Goal: Task Accomplishment & Management: Use online tool/utility

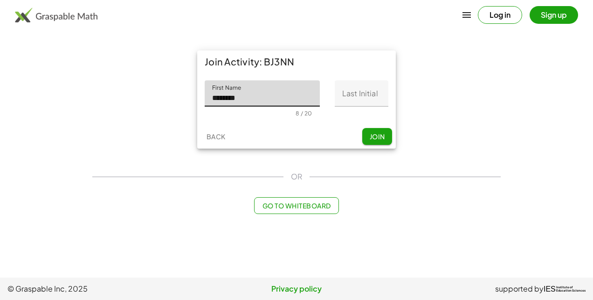
type input "********"
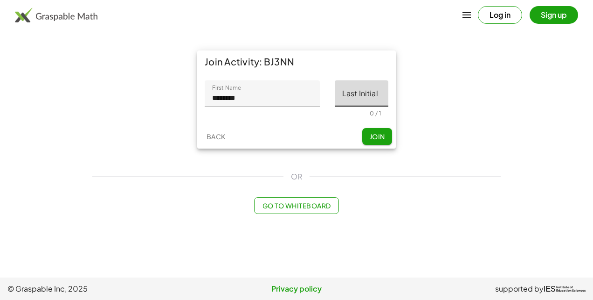
click at [358, 97] on input "Last Initial" at bounding box center [362, 93] width 54 height 26
type input "*"
click at [369, 139] on span "Join" at bounding box center [376, 136] width 15 height 8
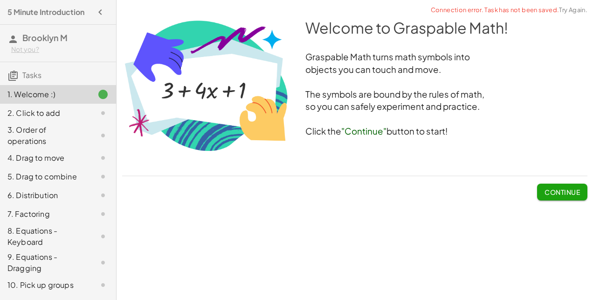
click at [555, 189] on span "Continue" at bounding box center [562, 192] width 35 height 8
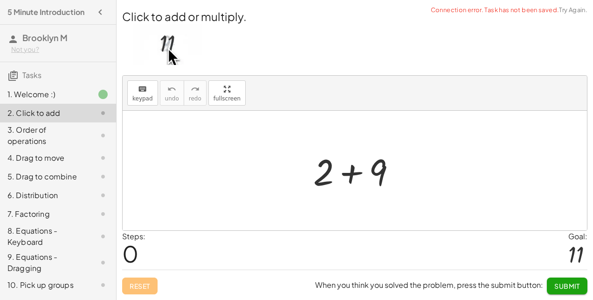
click at [374, 94] on div "keyboard keypad undo [PERSON_NAME] redo fullscreen" at bounding box center [355, 93] width 465 height 35
click at [175, 53] on img at bounding box center [167, 44] width 69 height 41
click at [355, 170] on div at bounding box center [358, 170] width 99 height 48
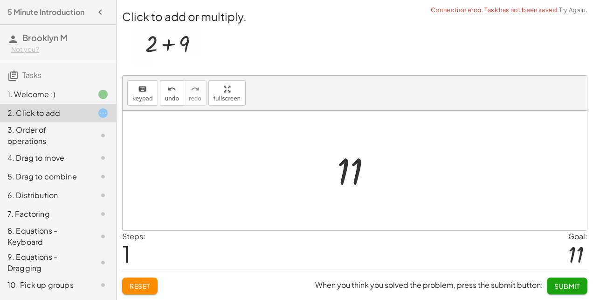
click at [372, 91] on div "keyboard keypad undo [PERSON_NAME] redo fullscreen" at bounding box center [355, 93] width 465 height 35
drag, startPoint x: 373, startPoint y: 91, endPoint x: 364, endPoint y: 93, distance: 8.7
click at [373, 91] on div "keyboard keypad undo [PERSON_NAME] redo fullscreen" at bounding box center [355, 93] width 465 height 35
click at [175, 49] on img at bounding box center [167, 44] width 69 height 41
drag, startPoint x: 154, startPoint y: 45, endPoint x: 171, endPoint y: 75, distance: 34.0
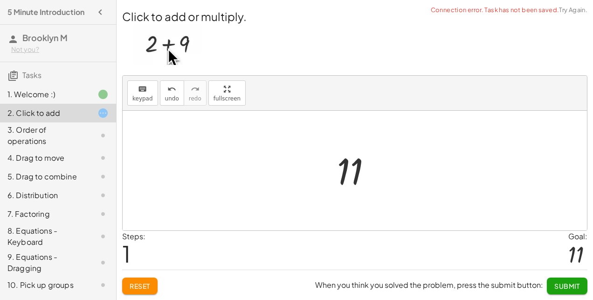
click at [155, 46] on img at bounding box center [167, 44] width 69 height 41
click at [356, 173] on div at bounding box center [358, 170] width 51 height 46
click at [564, 283] on span "Submit" at bounding box center [568, 285] width 26 height 8
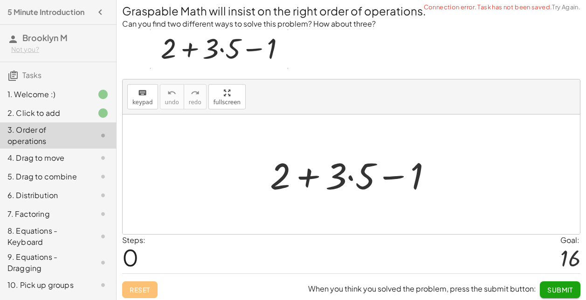
scroll to position [7, 0]
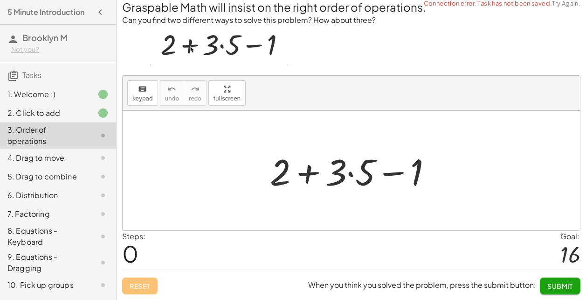
click at [309, 164] on div at bounding box center [354, 170] width 179 height 48
click at [396, 173] on div at bounding box center [354, 170] width 179 height 48
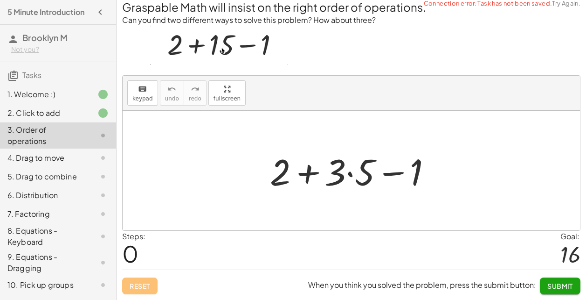
click at [358, 175] on div at bounding box center [354, 170] width 179 height 48
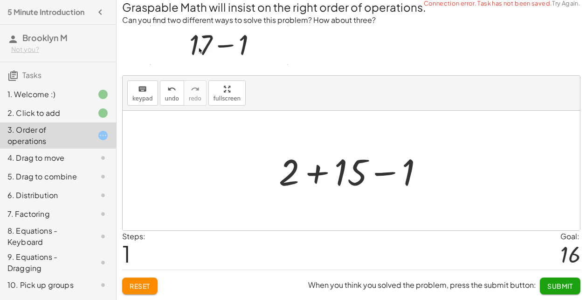
click at [323, 174] on div at bounding box center [355, 170] width 162 height 48
click at [371, 179] on div at bounding box center [355, 170] width 162 height 48
click span "Submit"
click span "Continue"
click div
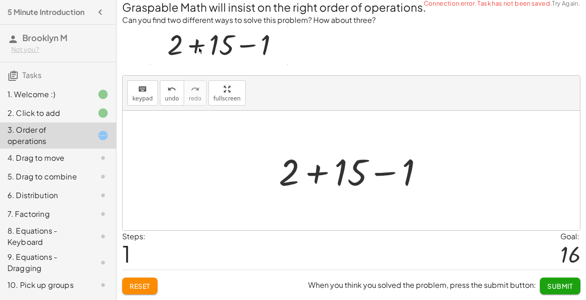
drag, startPoint x: 378, startPoint y: 169, endPoint x: 282, endPoint y: 165, distance: 96.7
click at [0, 0] on span "Continue" at bounding box center [0, 0] width 0 height 0
click div
drag, startPoint x: 438, startPoint y: 185, endPoint x: 440, endPoint y: 191, distance: 6.9
click div
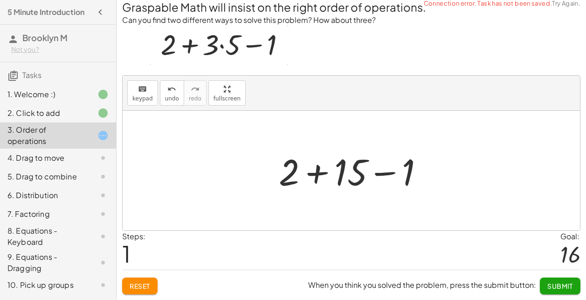
drag, startPoint x: 435, startPoint y: 178, endPoint x: 367, endPoint y: 186, distance: 68.6
click div
drag, startPoint x: 375, startPoint y: 167, endPoint x: 370, endPoint y: 172, distance: 5.9
click div
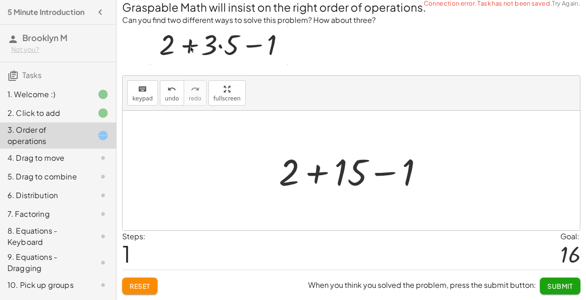
drag, startPoint x: 412, startPoint y: 183, endPoint x: 338, endPoint y: 186, distance: 74.2
click div
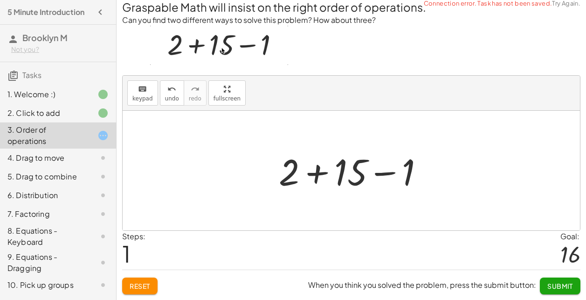
click div
drag, startPoint x: 381, startPoint y: 177, endPoint x: 287, endPoint y: 173, distance: 93.8
click div "+ 3 + · 2 · a + 7 + a + 3 + · 2 · a + a + 7 + 3 + · 3 · a + 7 + 3 + 7 + · 3 · a…"
click div
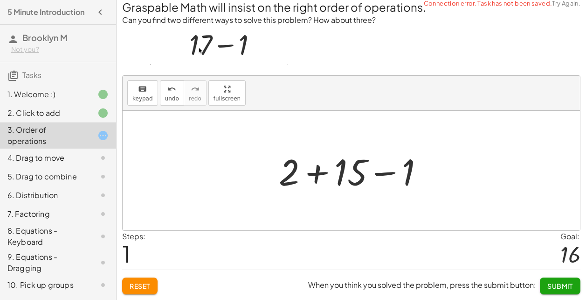
click div
click at [0, 0] on button "Continue" at bounding box center [0, 0] width 0 height 0
drag, startPoint x: 285, startPoint y: 172, endPoint x: 321, endPoint y: 171, distance: 35.5
click div
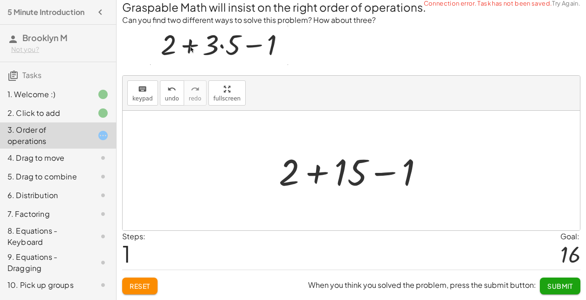
drag, startPoint x: 384, startPoint y: 170, endPoint x: 388, endPoint y: 175, distance: 6.3
click div
drag, startPoint x: 380, startPoint y: 173, endPoint x: 319, endPoint y: 174, distance: 61.1
click div
drag, startPoint x: 281, startPoint y: 181, endPoint x: 277, endPoint y: 174, distance: 7.8
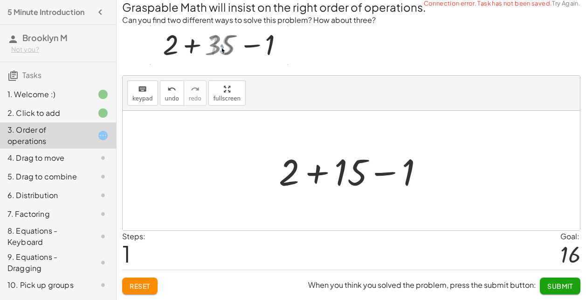
click div
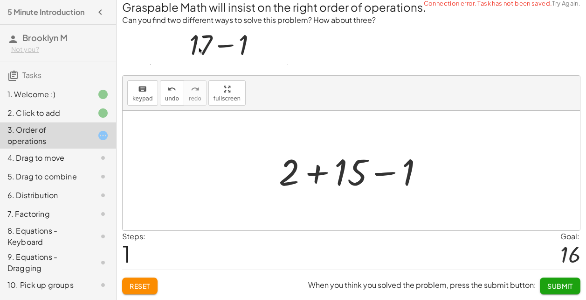
drag
click div
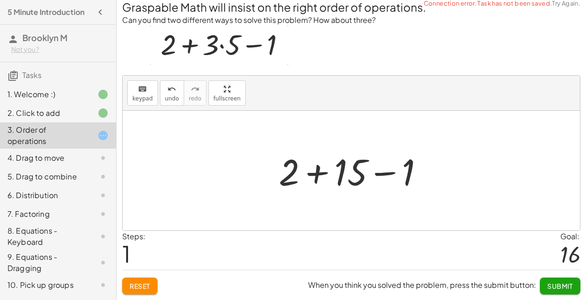
click div
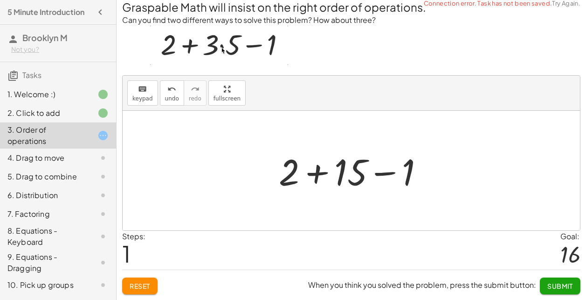
click div
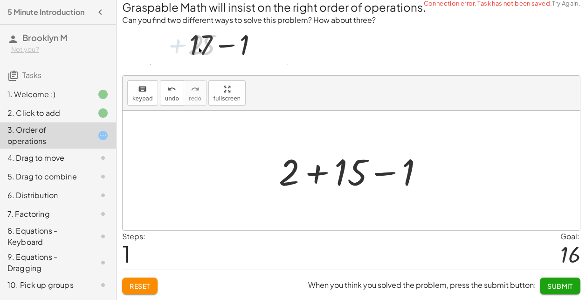
click div
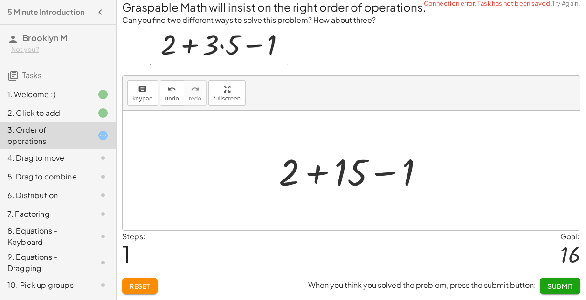
click div
